Goal: Navigation & Orientation: Understand site structure

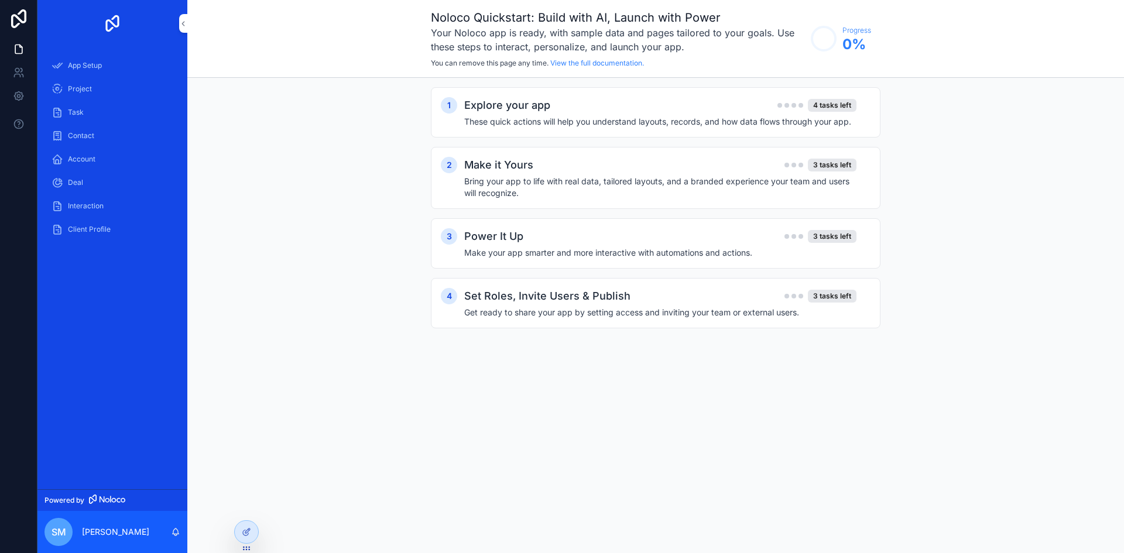
click at [107, 89] on div "Project" at bounding box center [113, 89] width 122 height 19
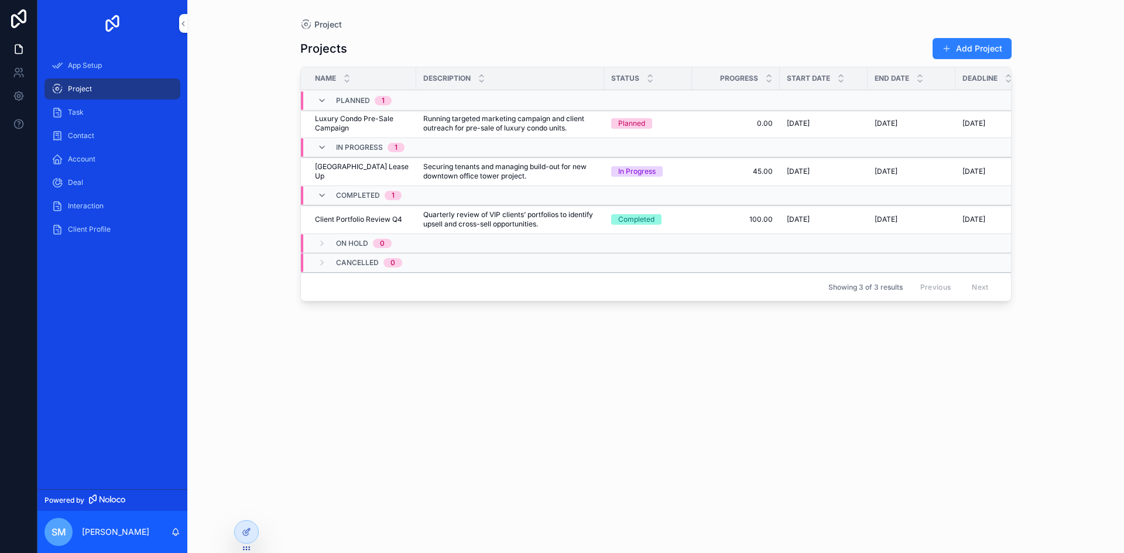
click at [103, 121] on div "Task" at bounding box center [113, 112] width 122 height 19
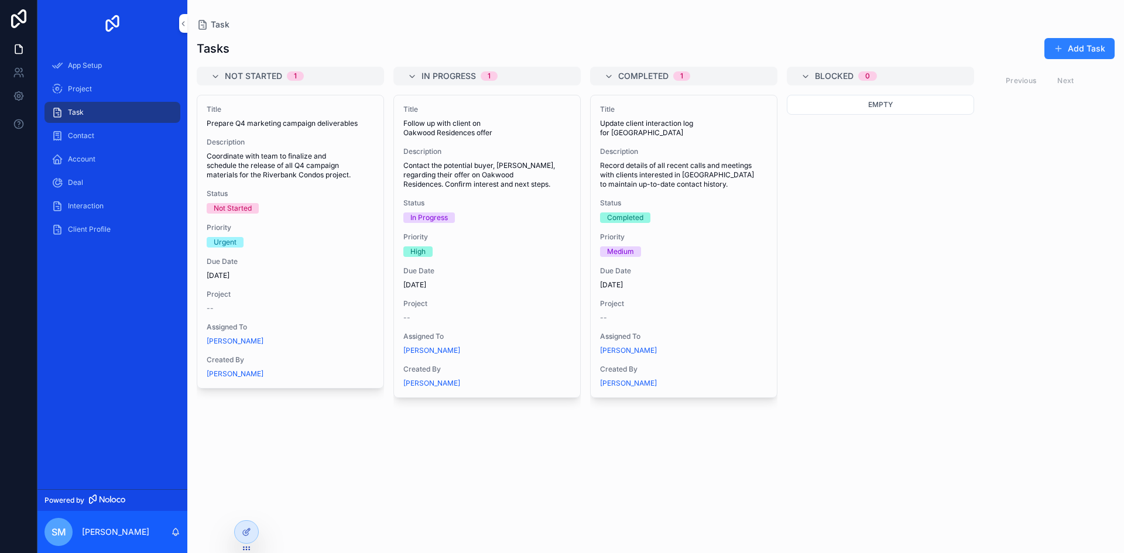
click at [83, 133] on span "Contact" at bounding box center [81, 135] width 26 height 9
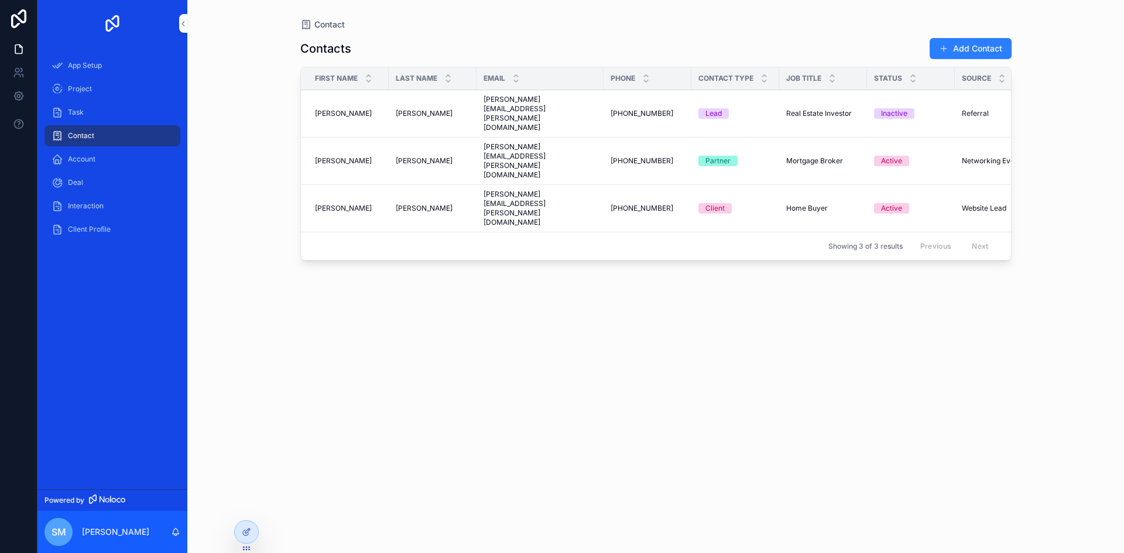
click at [94, 157] on span "Account" at bounding box center [82, 159] width 28 height 9
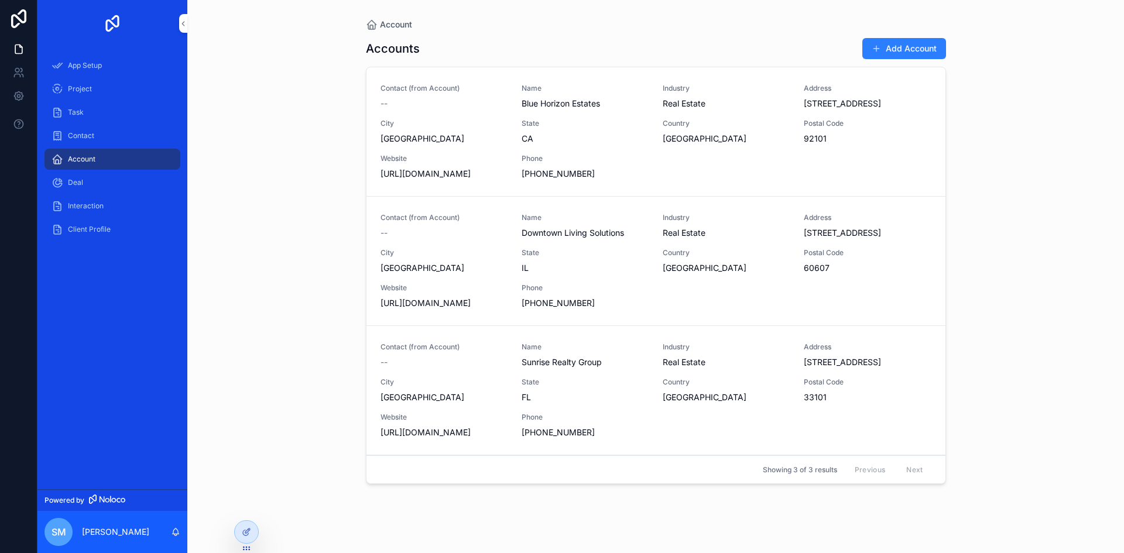
click at [98, 186] on div "Deal" at bounding box center [113, 182] width 122 height 19
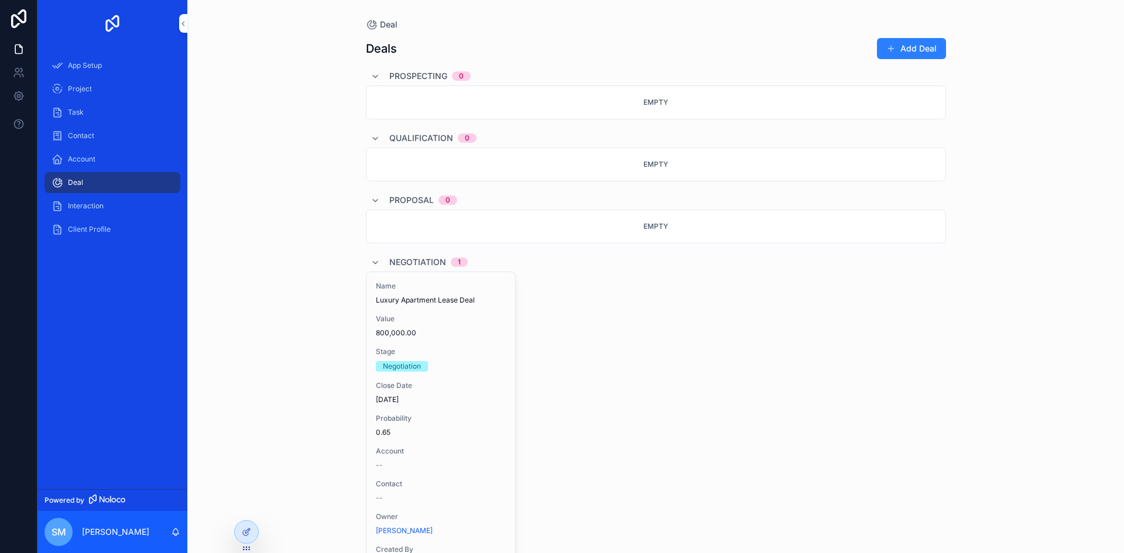
click at [99, 210] on span "Interaction" at bounding box center [86, 205] width 36 height 9
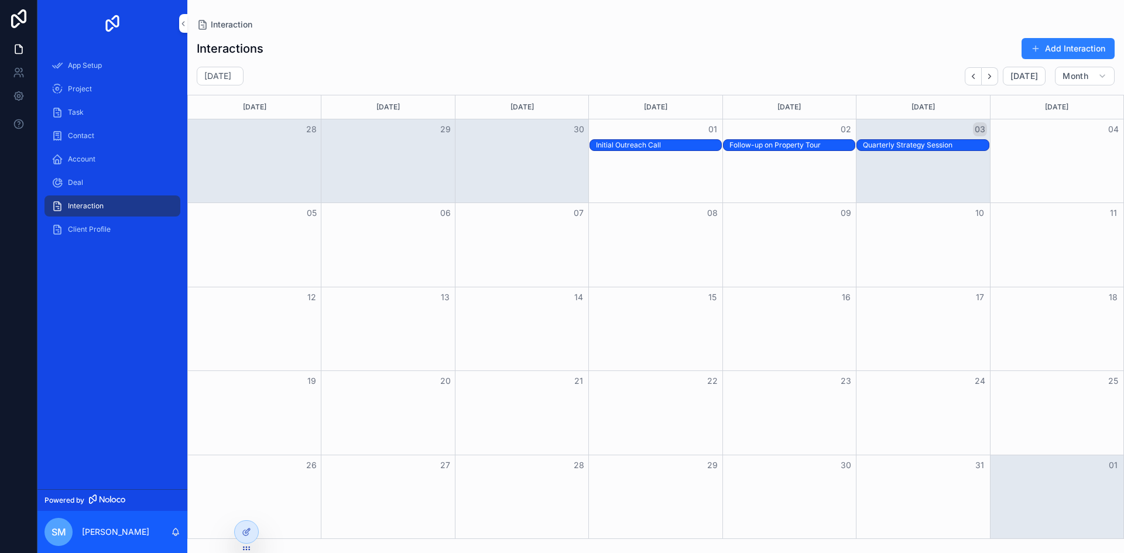
click at [99, 239] on link "Client Profile" at bounding box center [112, 229] width 136 height 21
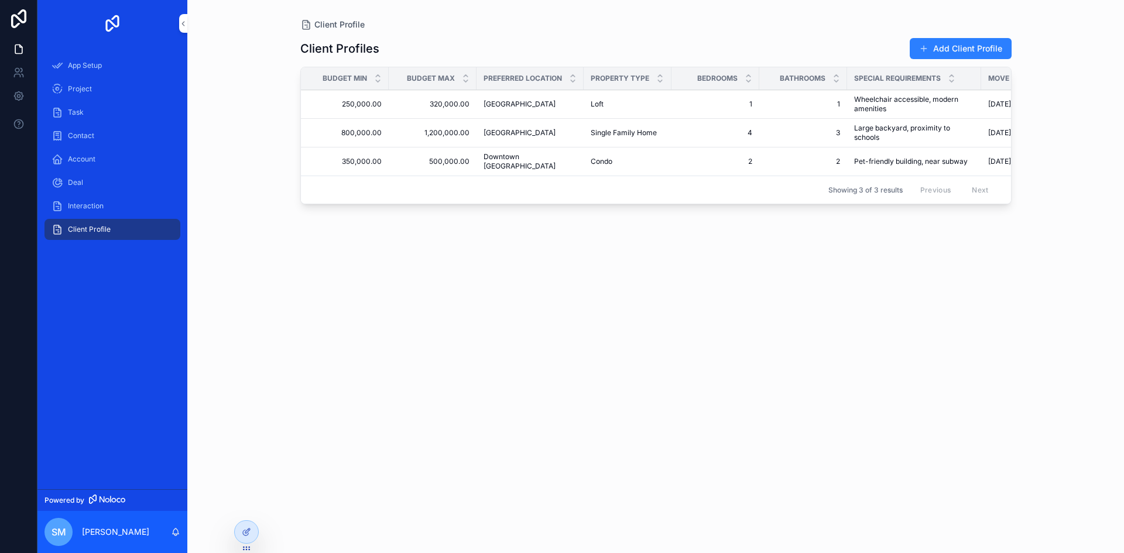
click at [102, 71] on div "App Setup" at bounding box center [113, 65] width 122 height 19
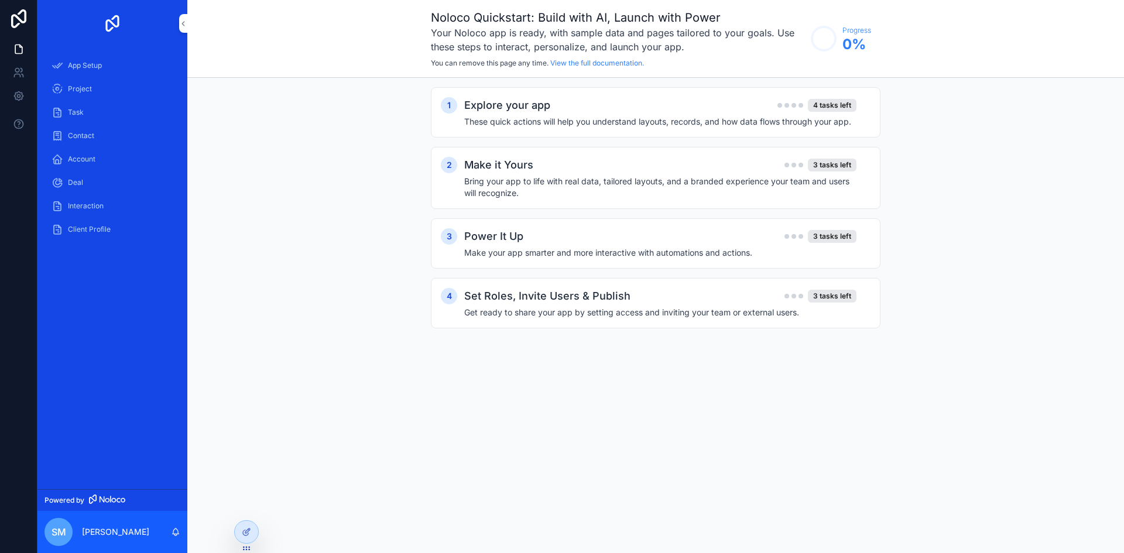
click at [87, 100] on div "Project" at bounding box center [112, 88] width 150 height 23
click at [87, 88] on span "Project" at bounding box center [80, 88] width 24 height 9
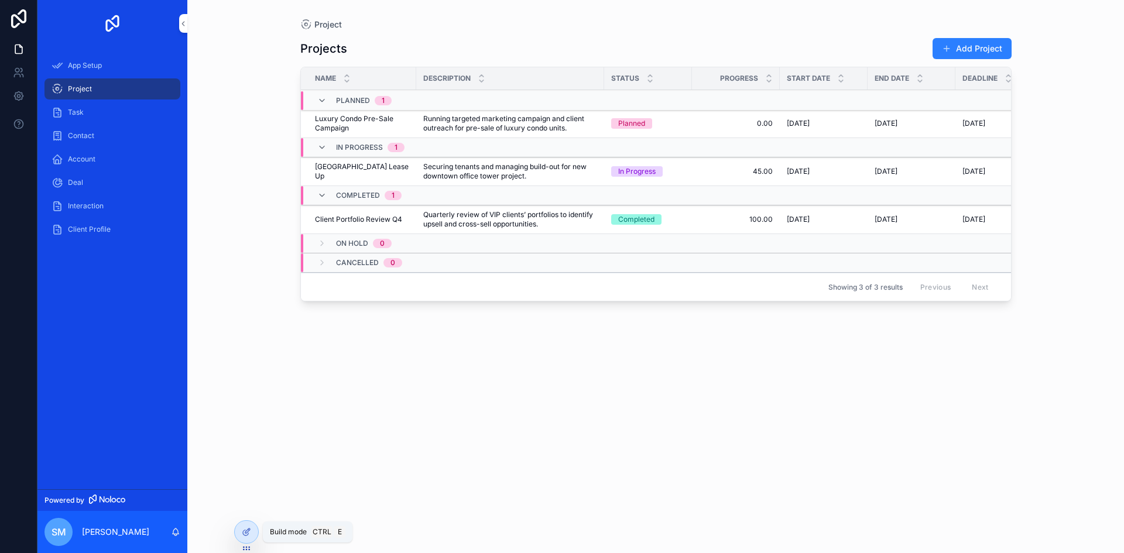
click at [242, 528] on icon at bounding box center [246, 531] width 9 height 9
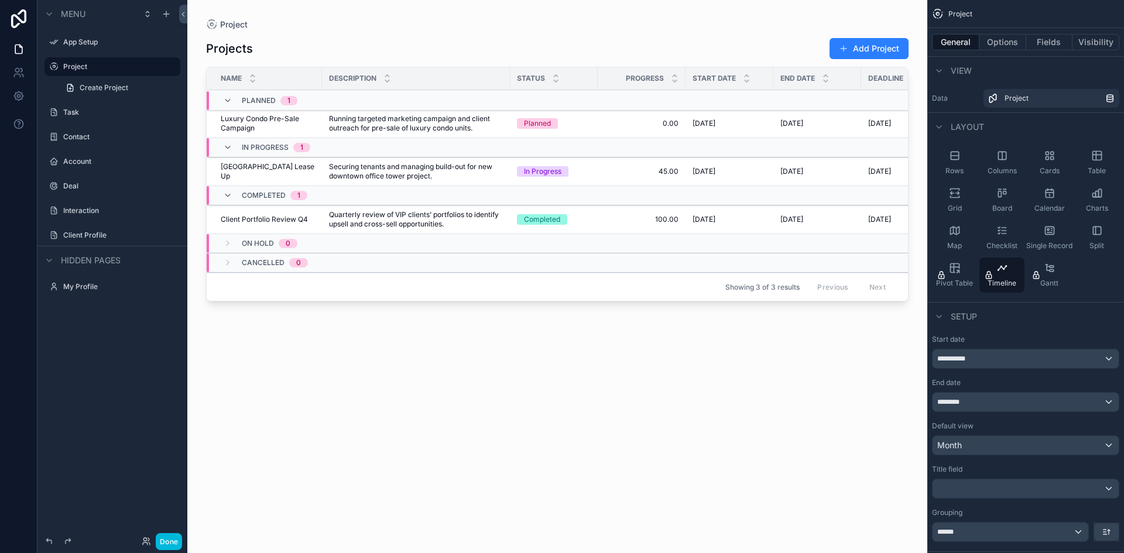
drag, startPoint x: 1052, startPoint y: 162, endPoint x: 493, endPoint y: 53, distance: 570.1
click at [493, 53] on div "App Setup Project Task Contact Account Deal Interaction Client Profile My Profi…" at bounding box center [655, 276] width 936 height 553
click at [1046, 158] on icon "scrollable content" at bounding box center [1050, 156] width 12 height 12
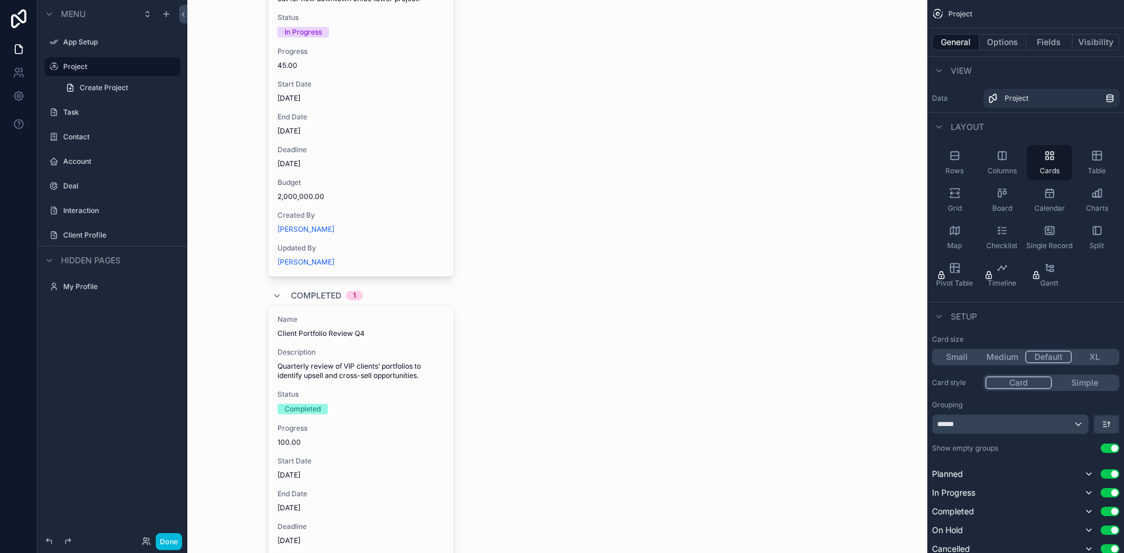
scroll to position [293, 0]
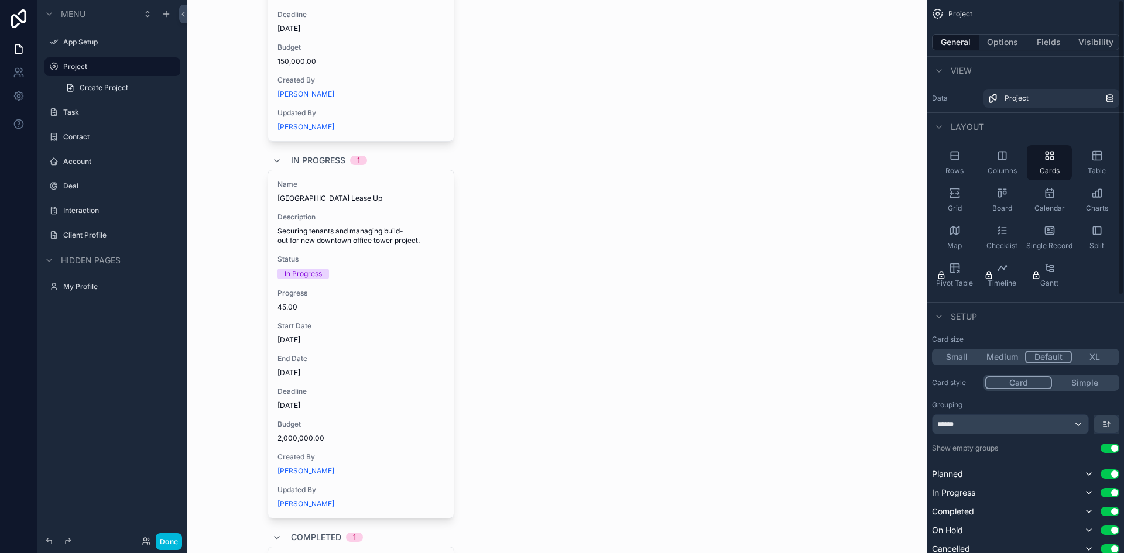
click at [1093, 156] on icon "scrollable content" at bounding box center [1097, 156] width 12 height 12
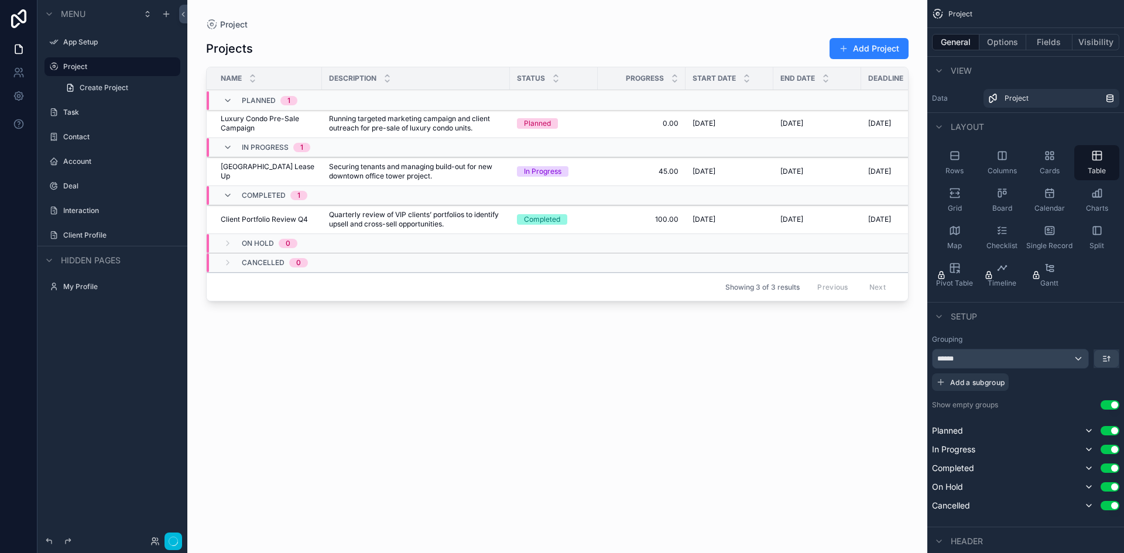
scroll to position [0, 0]
click at [1007, 199] on div "Board" at bounding box center [1001, 200] width 45 height 35
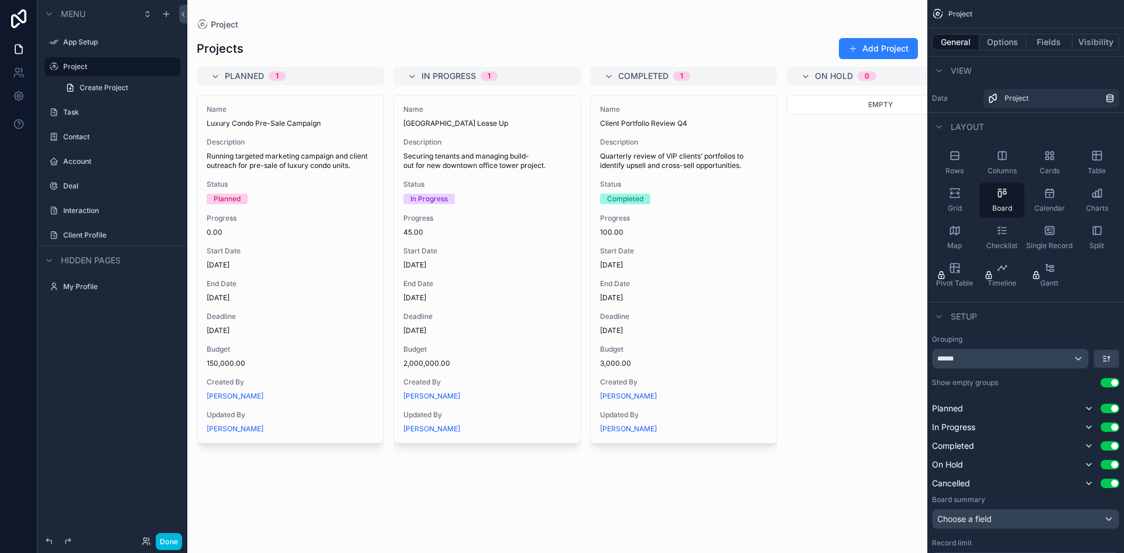
click at [955, 204] on span "Grid" at bounding box center [955, 208] width 14 height 9
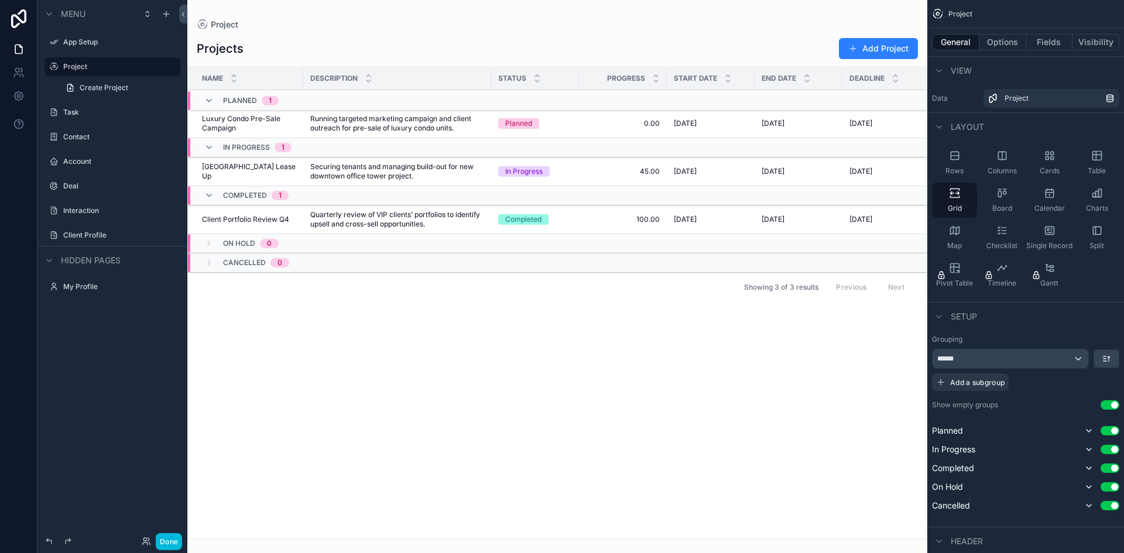
click at [953, 230] on icon "scrollable content" at bounding box center [953, 230] width 0 height 6
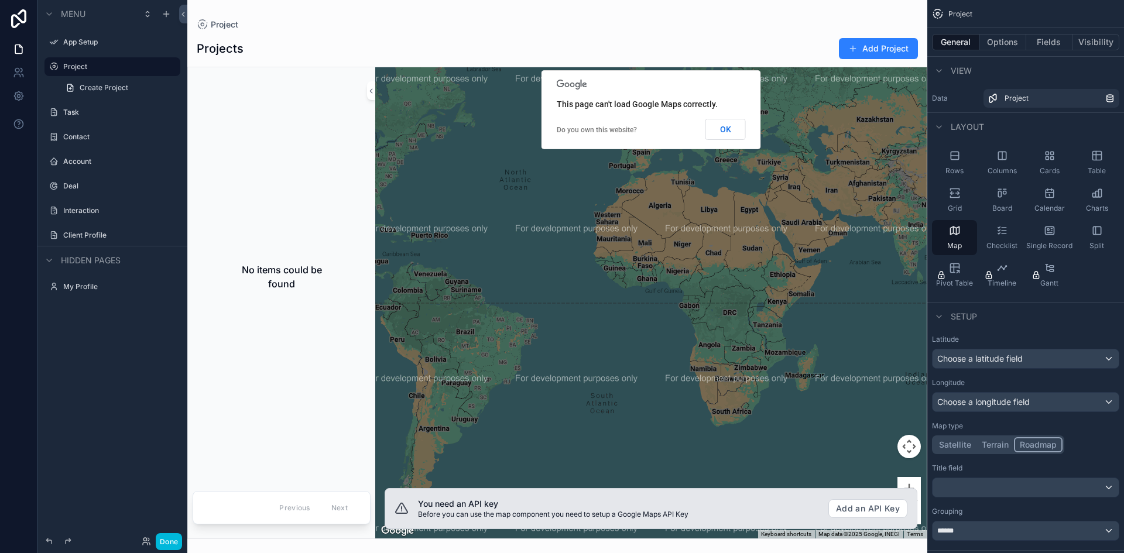
click at [1008, 220] on div "Checklist" at bounding box center [1001, 237] width 45 height 35
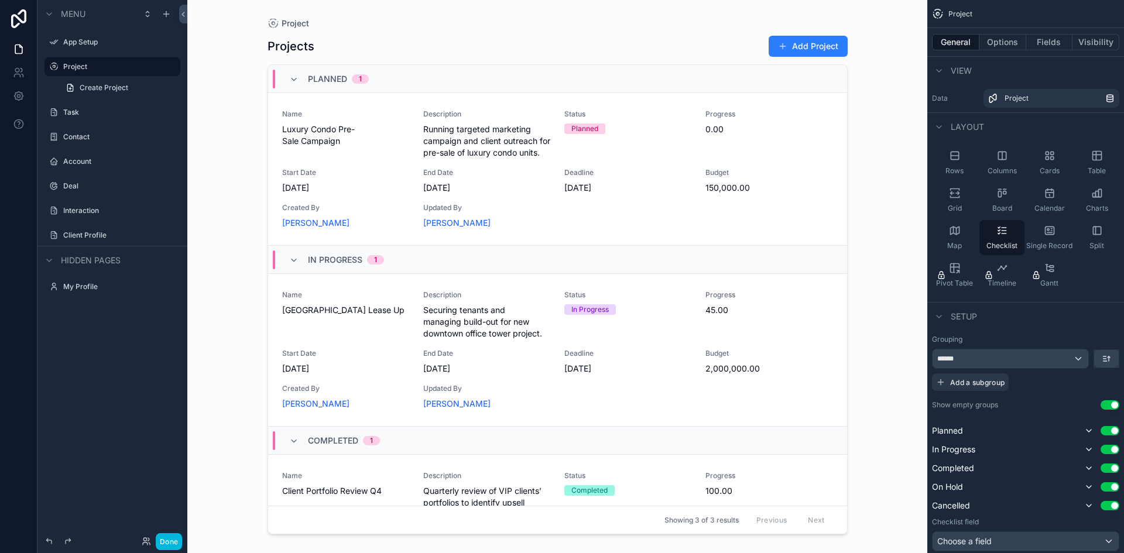
click at [1046, 231] on icon "scrollable content" at bounding box center [1047, 230] width 2 height 2
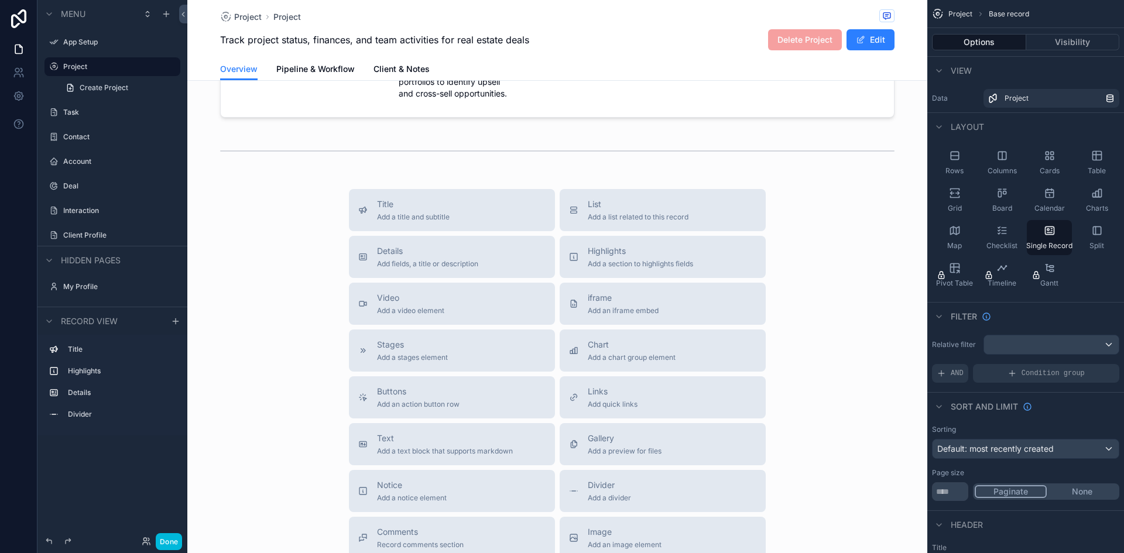
scroll to position [169, 0]
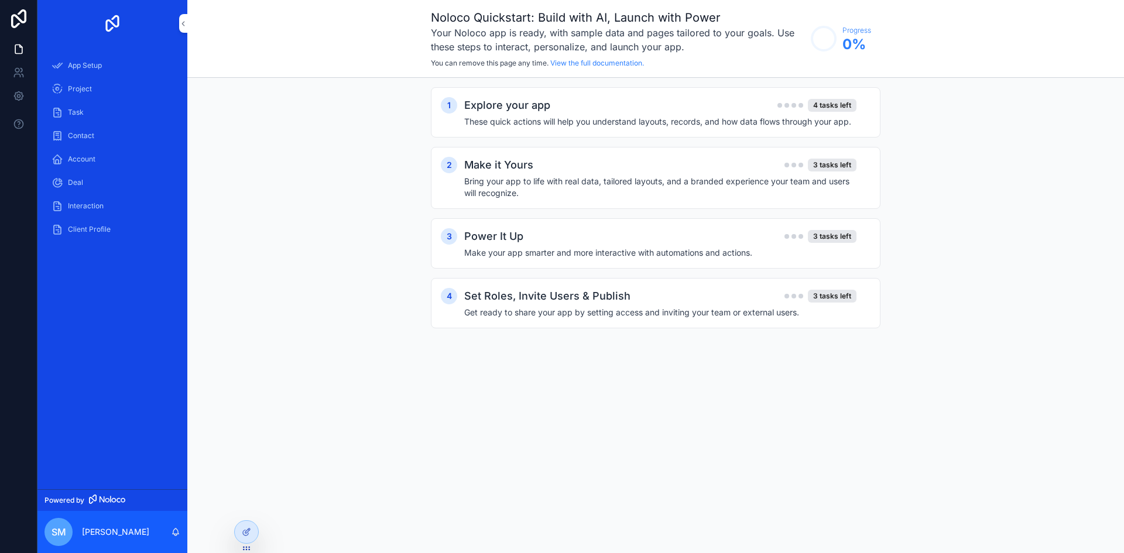
click at [104, 84] on div "Project" at bounding box center [113, 89] width 122 height 19
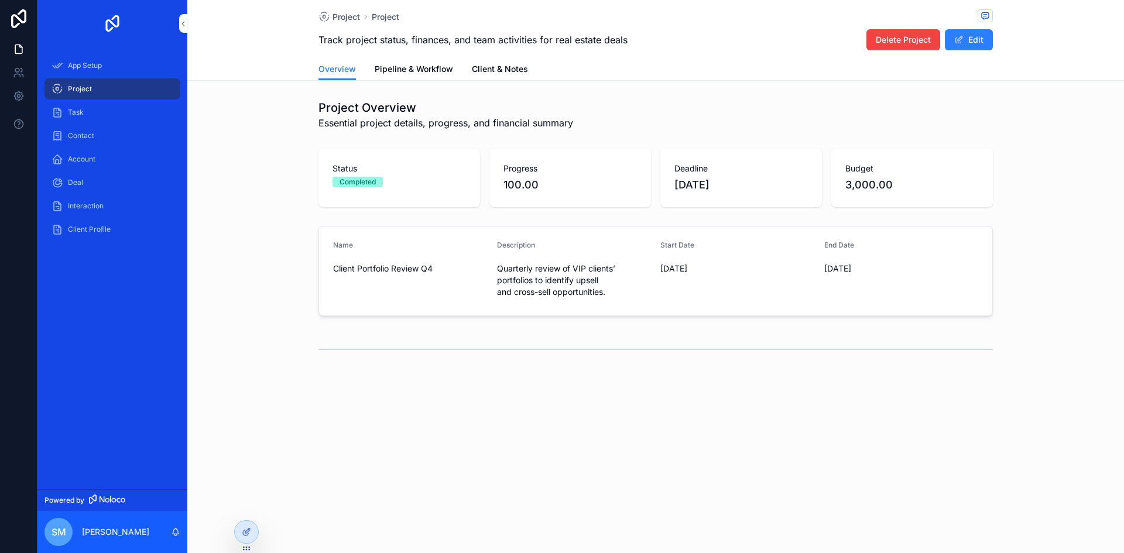
click at [84, 59] on div "App Setup" at bounding box center [113, 65] width 122 height 19
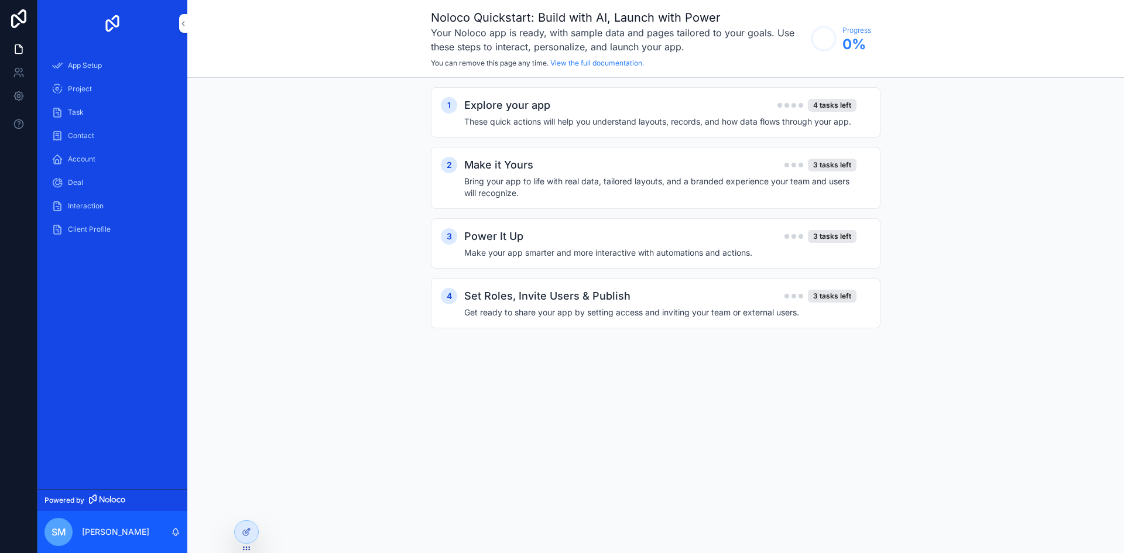
click at [542, 107] on h2 "Explore your app" at bounding box center [507, 105] width 86 height 16
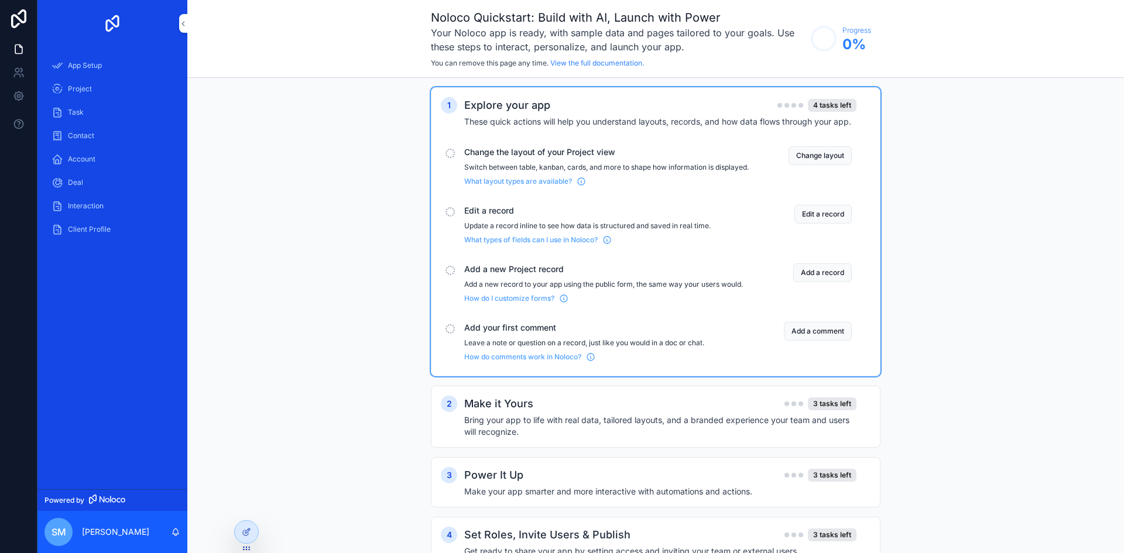
click at [538, 186] on span "What layout types are available?" at bounding box center [518, 181] width 108 height 9
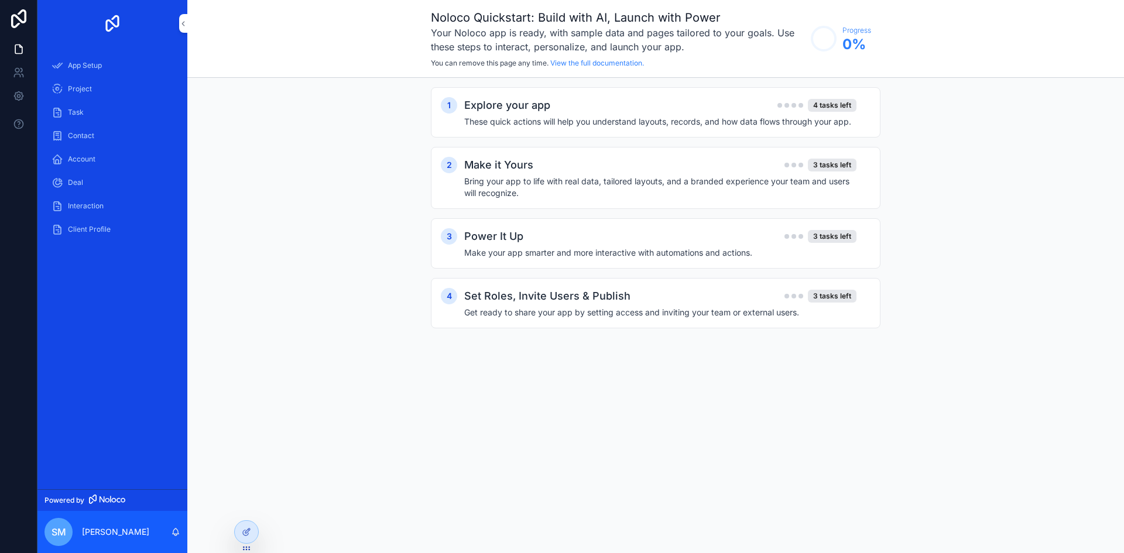
click at [97, 222] on div "Client Profile" at bounding box center [113, 229] width 122 height 19
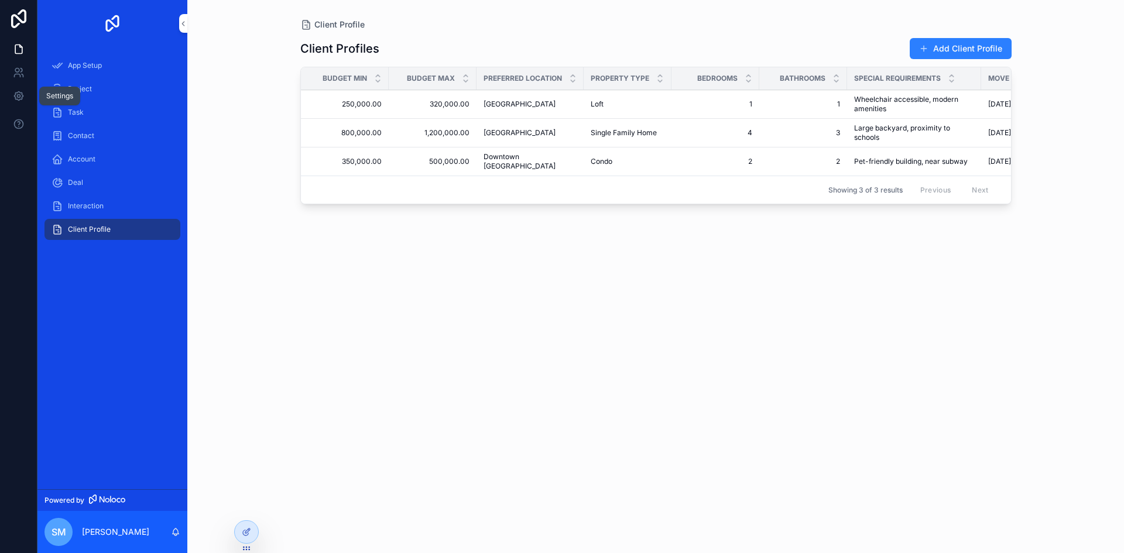
click at [21, 94] on icon at bounding box center [19, 96] width 12 height 12
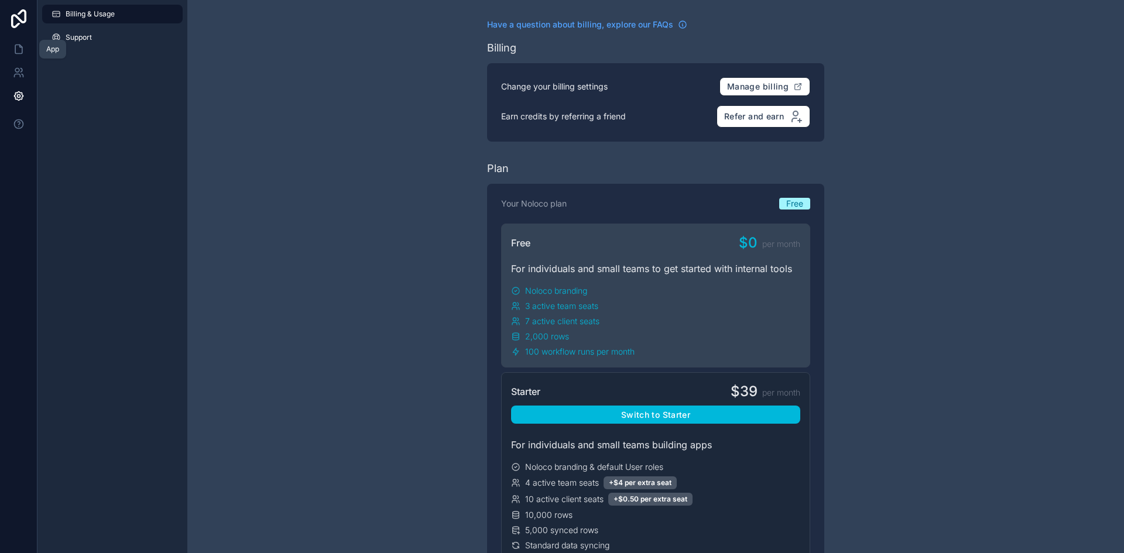
click at [19, 52] on icon at bounding box center [19, 49] width 12 height 12
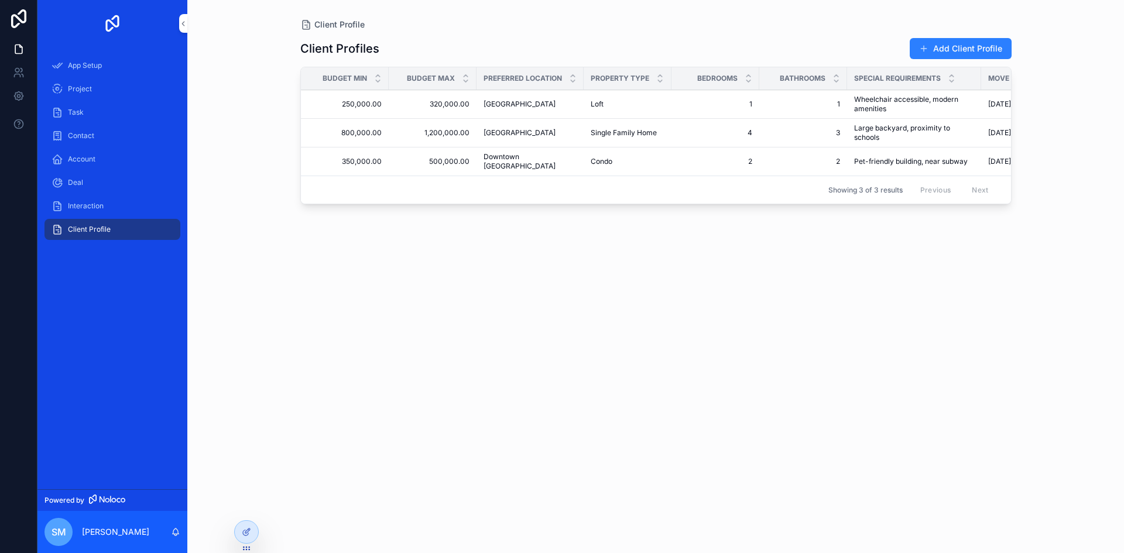
click at [129, 199] on div "Interaction" at bounding box center [113, 206] width 122 height 19
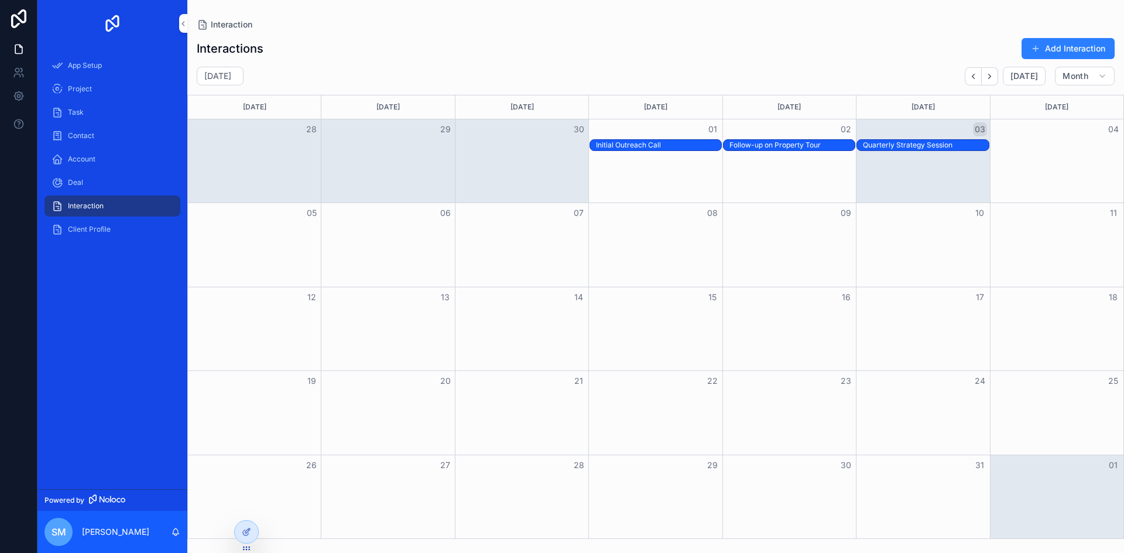
click at [127, 170] on div "Account" at bounding box center [112, 158] width 150 height 23
click at [121, 159] on div "Account" at bounding box center [113, 159] width 122 height 19
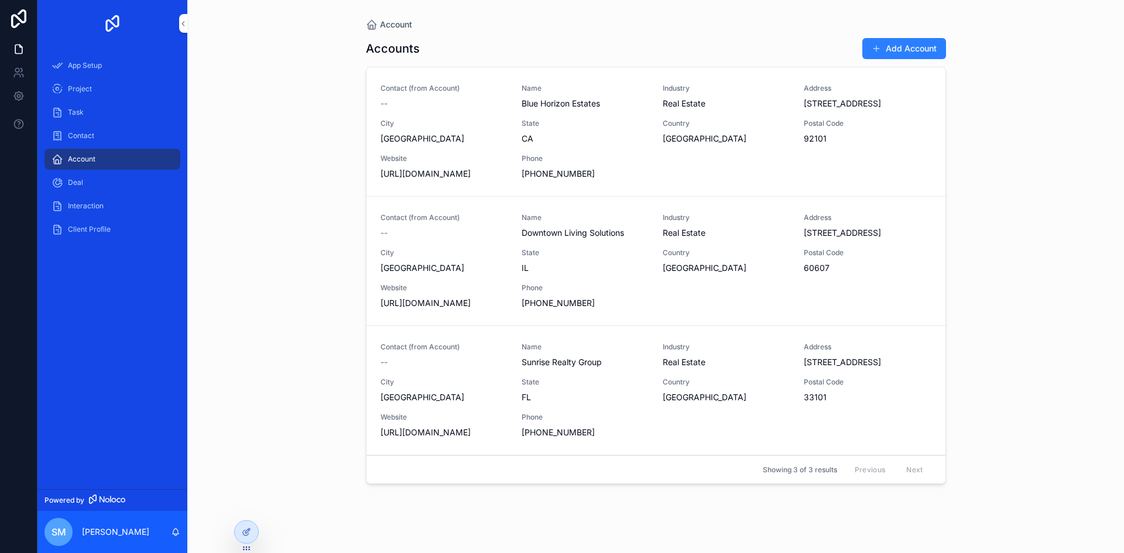
click at [120, 135] on div "Contact" at bounding box center [113, 135] width 122 height 19
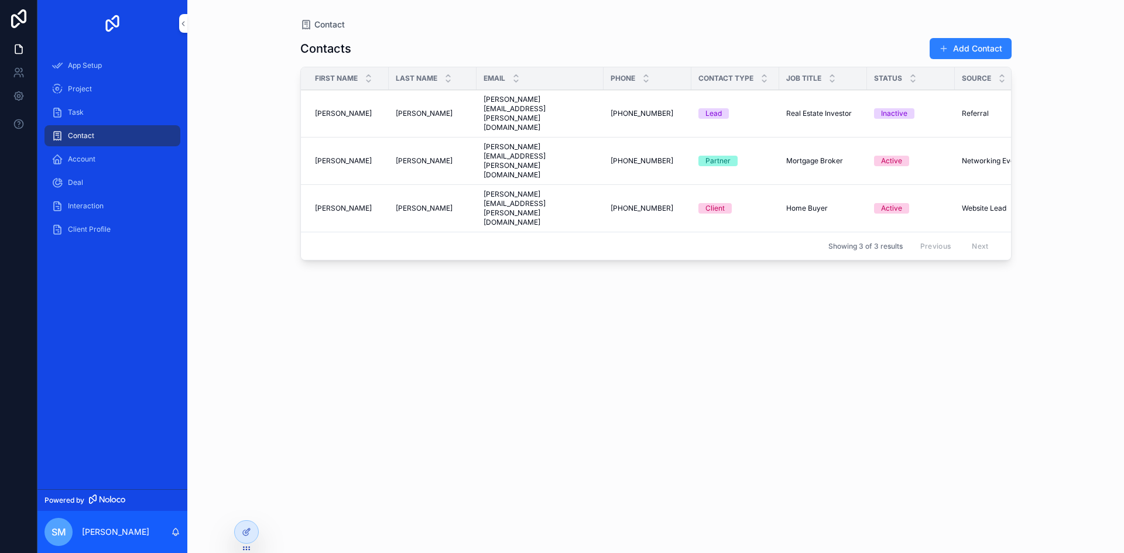
click at [112, 113] on div "Task" at bounding box center [113, 112] width 122 height 19
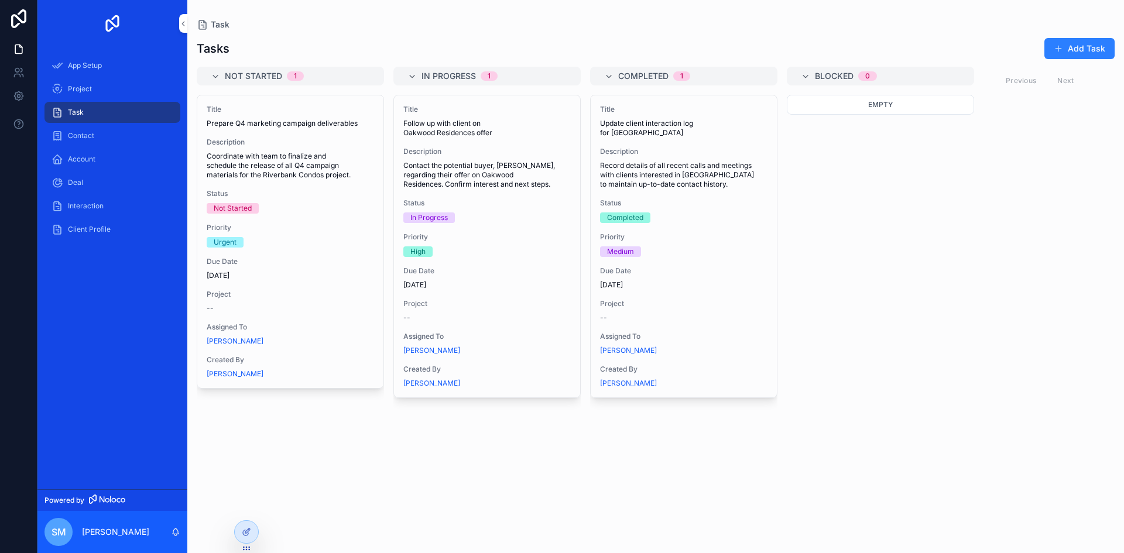
click at [112, 91] on div "Project" at bounding box center [113, 89] width 122 height 19
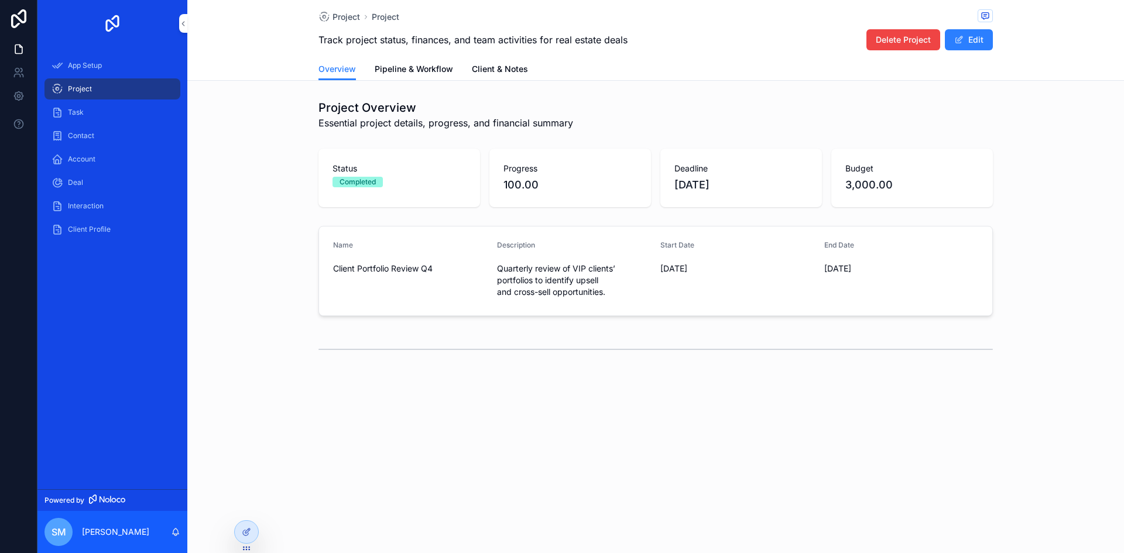
click at [100, 64] on span "App Setup" at bounding box center [85, 65] width 34 height 9
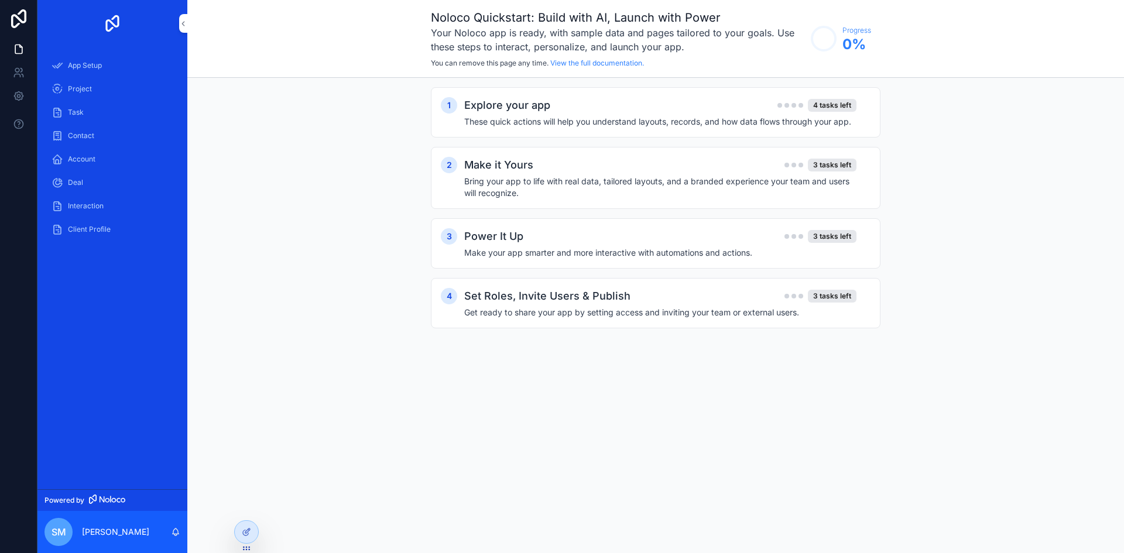
click at [15, 20] on icon at bounding box center [18, 18] width 23 height 19
